Goal: Communication & Community: Answer question/provide support

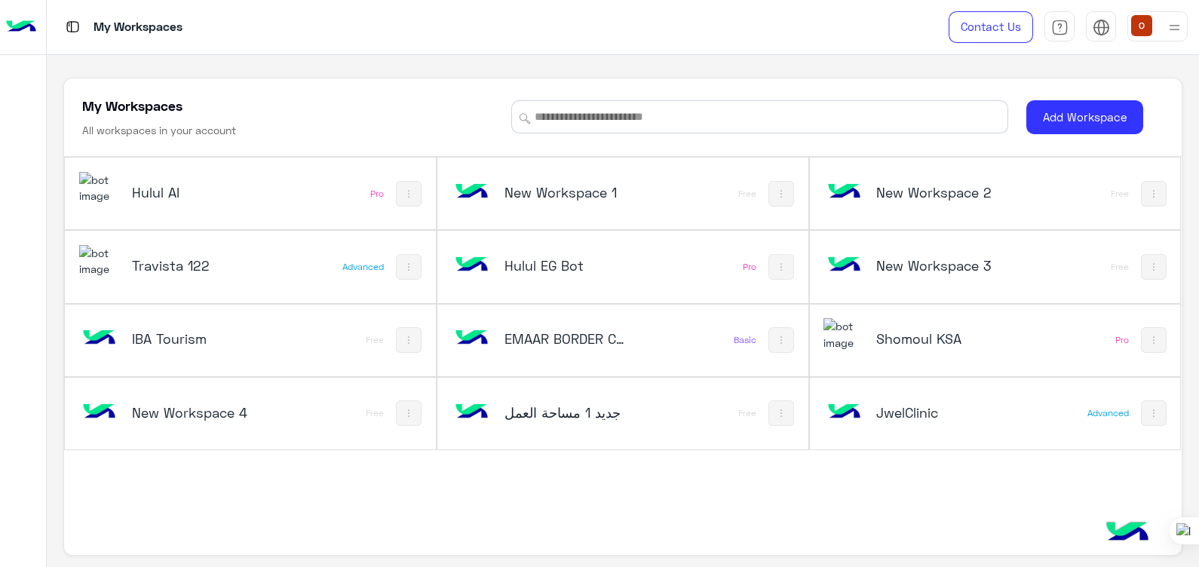
click at [109, 188] on img at bounding box center [99, 188] width 41 height 32
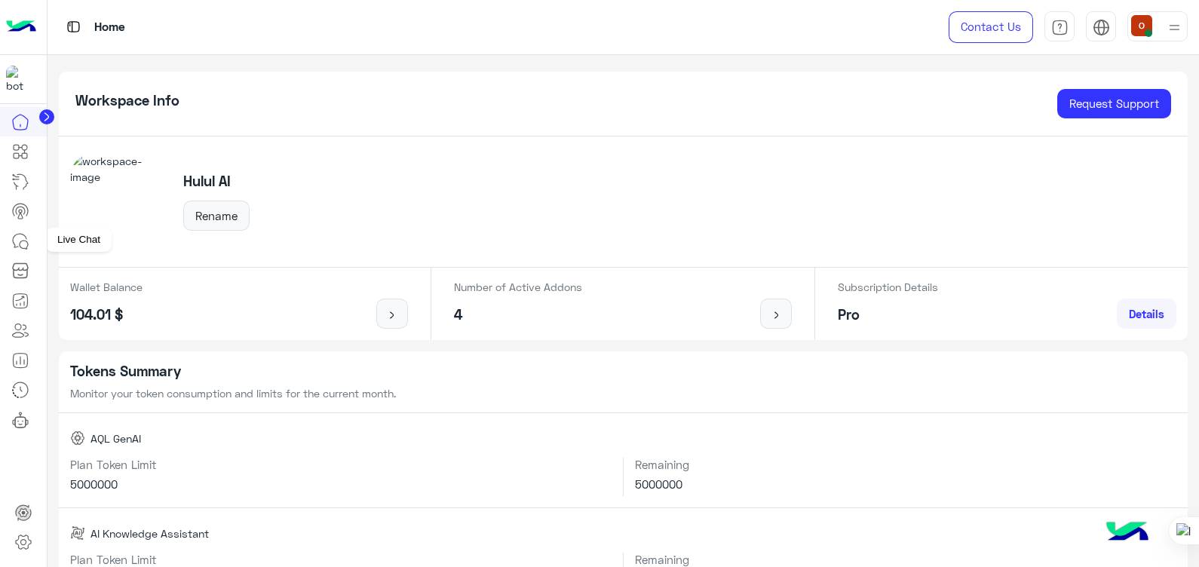
click at [24, 244] on icon at bounding box center [20, 241] width 18 height 18
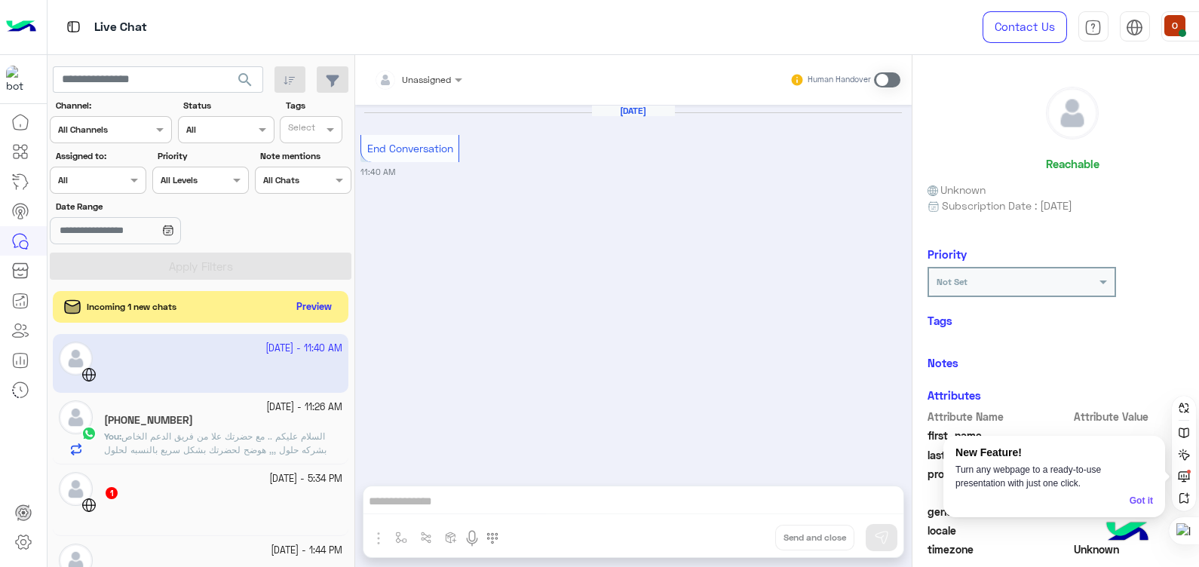
click at [319, 310] on button "Preview" at bounding box center [313, 307] width 47 height 20
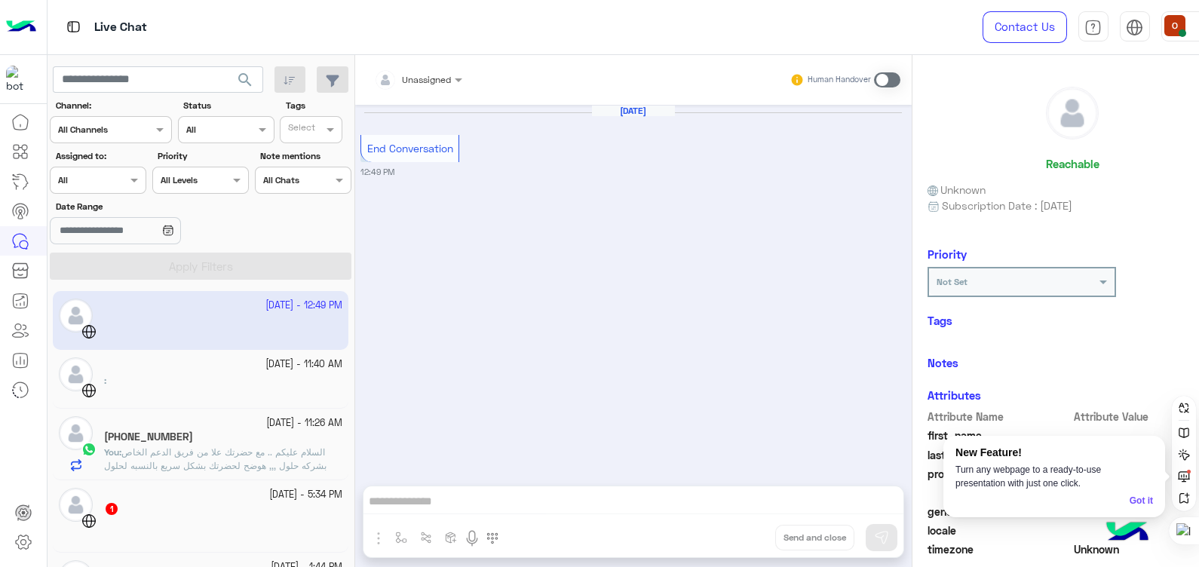
click at [219, 440] on div "[PHONE_NUMBER]" at bounding box center [223, 438] width 238 height 16
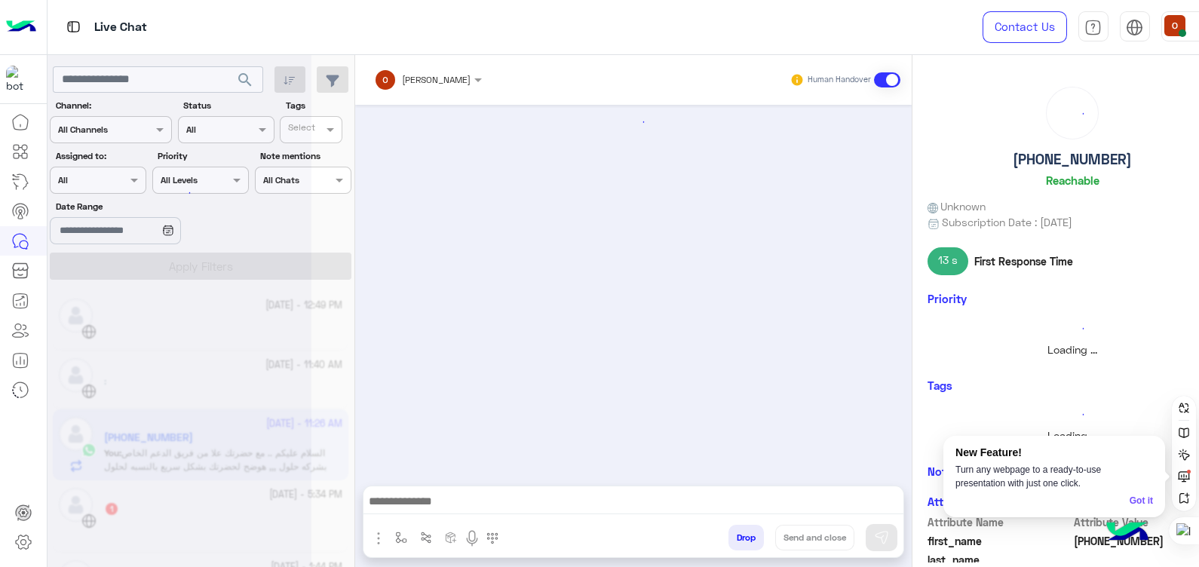
scroll to position [753, 0]
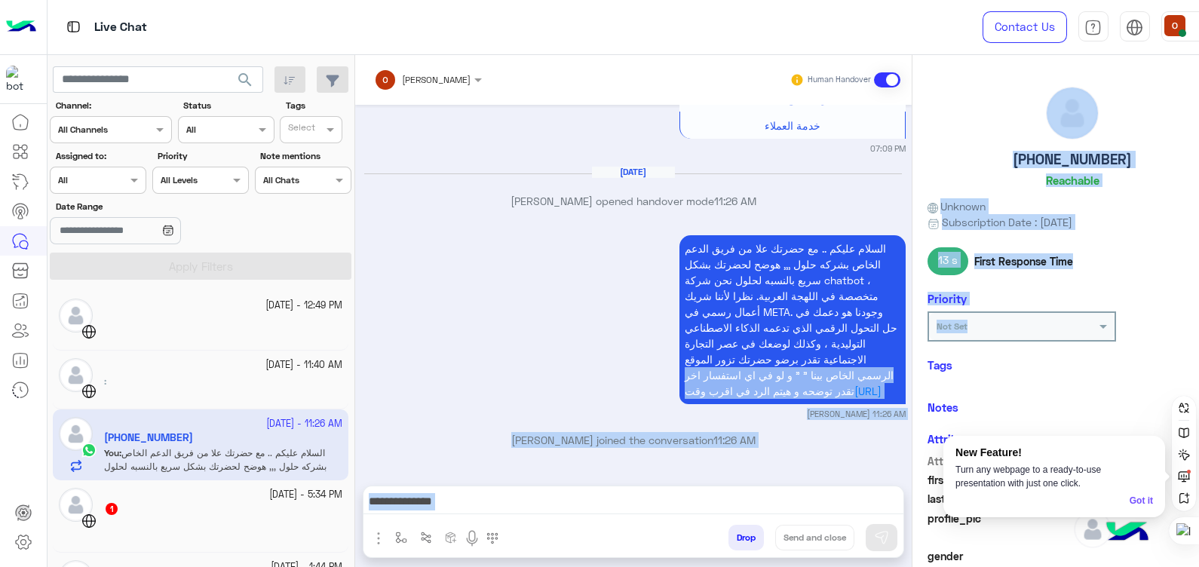
drag, startPoint x: 916, startPoint y: 370, endPoint x: 911, endPoint y: 339, distance: 31.2
click at [911, 339] on mat-drawer-container "[PERSON_NAME] Human Handover [DATE] Hello! Can I get more info on this? 09:54 P…" at bounding box center [794, 314] width 878 height 518
click at [1165, 241] on div "[PHONE_NUMBER] Reachable Unknown Subscription Date : [DATE] 13 s First Response…" at bounding box center [1072, 308] width 320 height 507
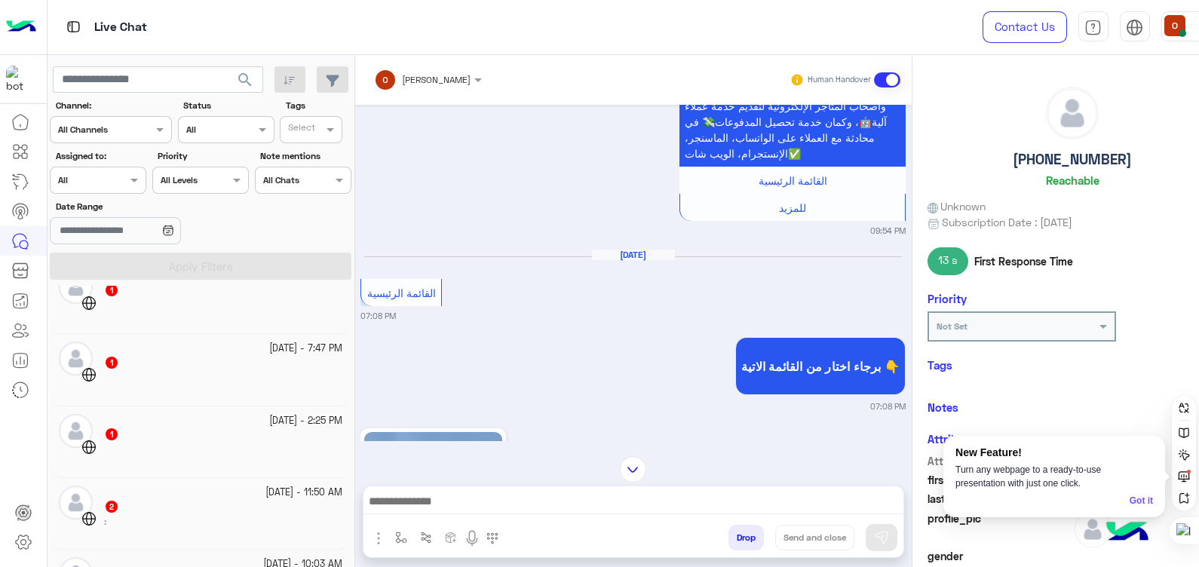
scroll to position [940, 0]
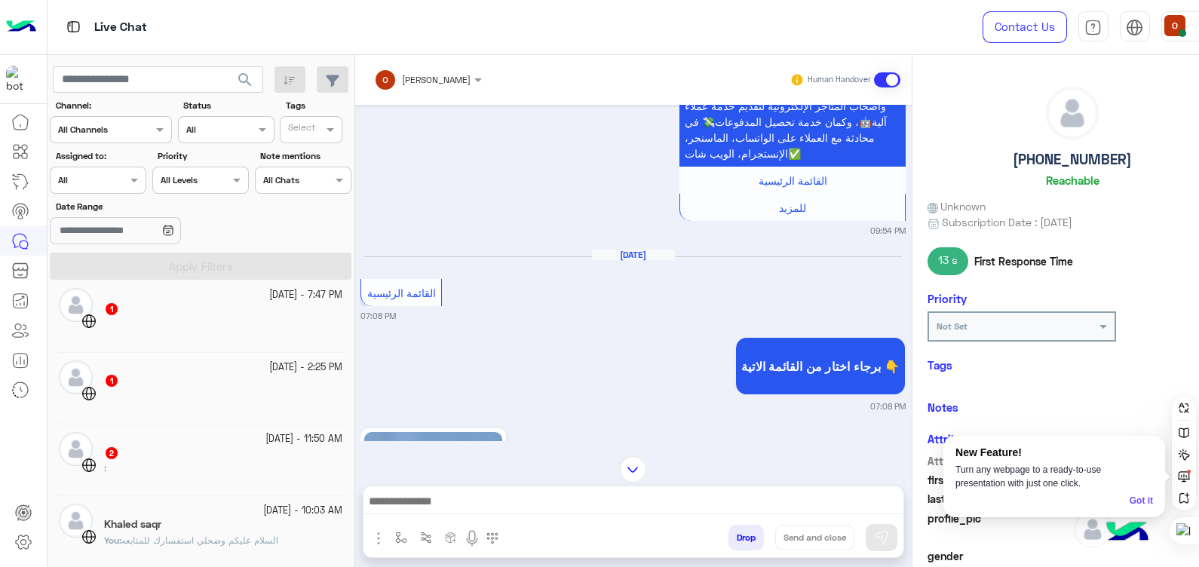
click at [198, 555] on div "You : السلام عليكم وضحلي استفسارك للمتابعه" at bounding box center [223, 547] width 238 height 26
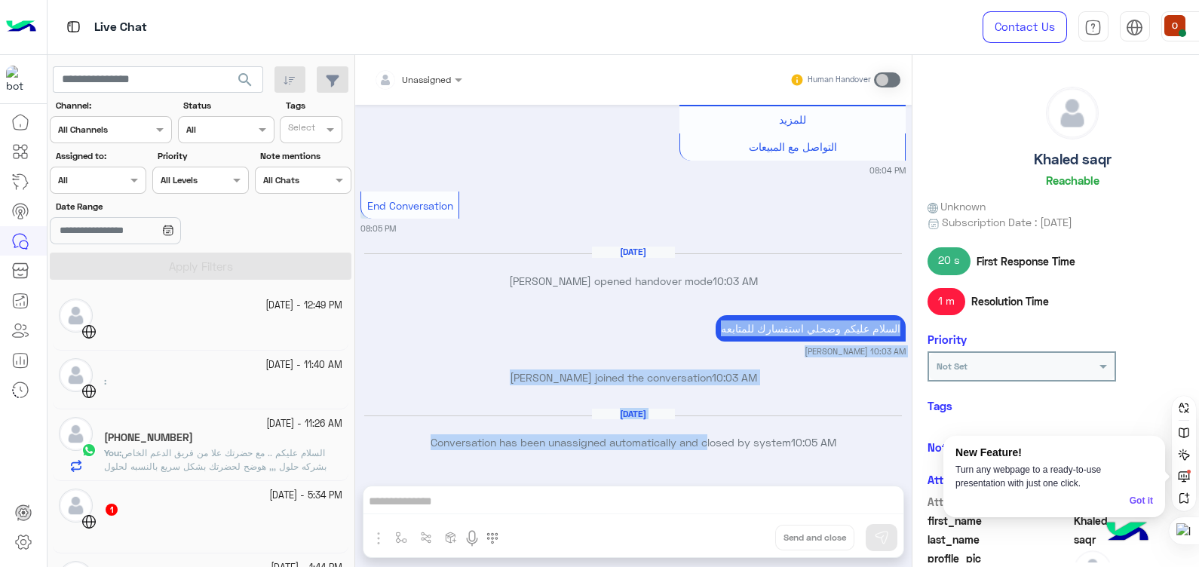
drag, startPoint x: 704, startPoint y: 453, endPoint x: 403, endPoint y: 314, distance: 331.6
click at [403, 314] on div "[DATE] GetStarted 08:04 PM أهلًا Khaled 👋، أنا شات بوت حلول الذكي، أقدر أساعدك …" at bounding box center [633, 288] width 556 height 366
drag, startPoint x: 403, startPoint y: 314, endPoint x: 427, endPoint y: 370, distance: 61.5
click at [427, 370] on p "[PERSON_NAME] joined the conversation 10:03 AM" at bounding box center [632, 377] width 545 height 16
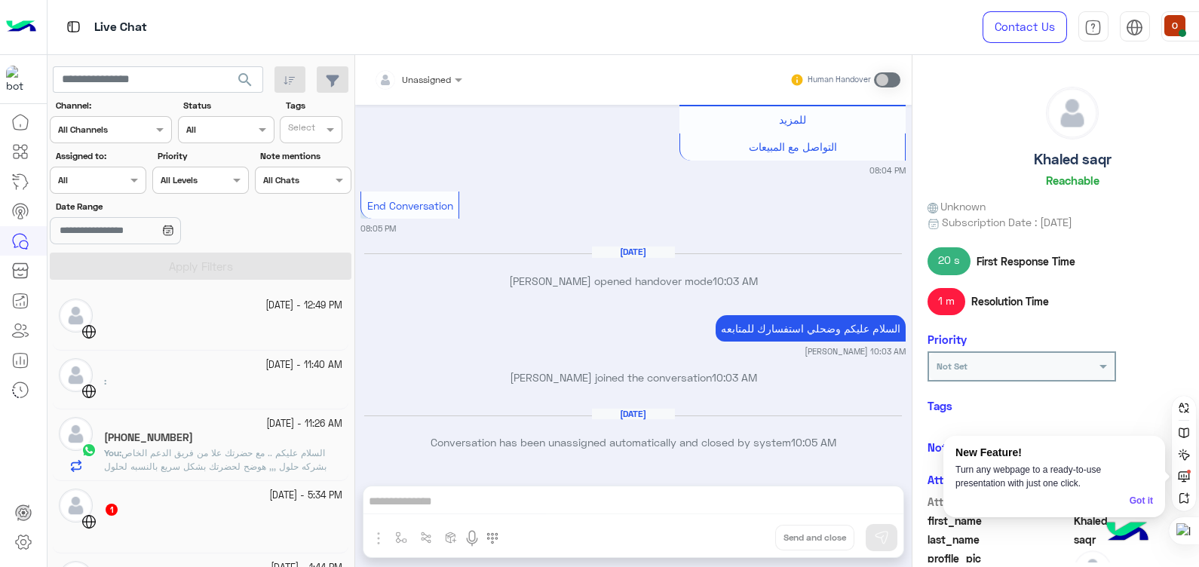
click at [523, 313] on div "السلام عليكم وضحلي استفسارك للمتابعه [PERSON_NAME] 10:03 AM" at bounding box center [632, 334] width 545 height 46
click at [500, 200] on div "End Conversation 08:05 PM" at bounding box center [632, 211] width 545 height 47
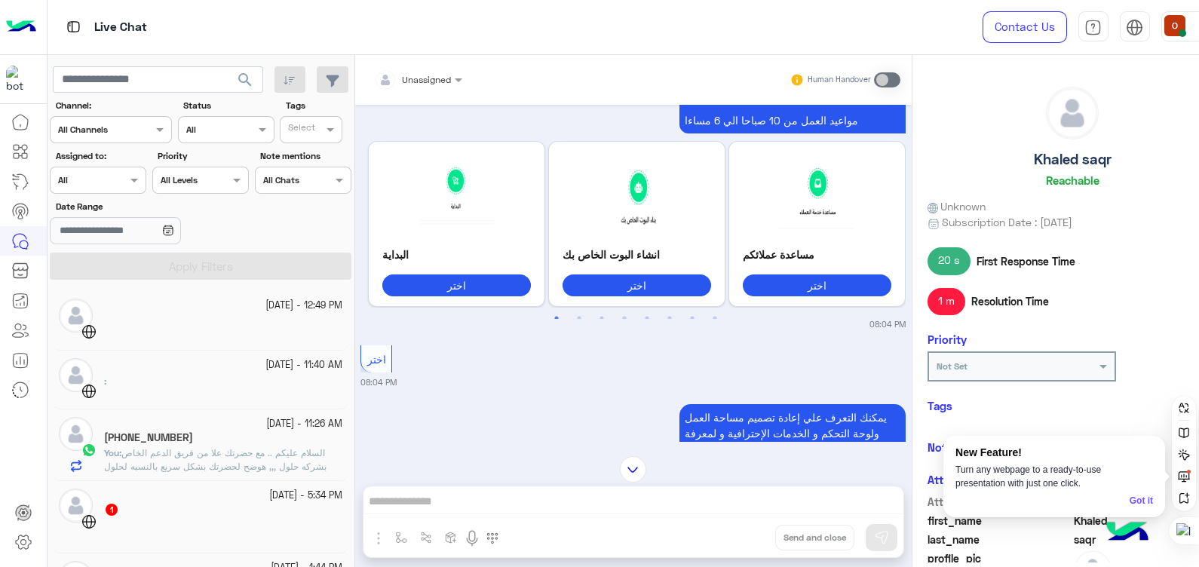
scroll to position [1166, 0]
